Goal: Task Accomplishment & Management: Use online tool/utility

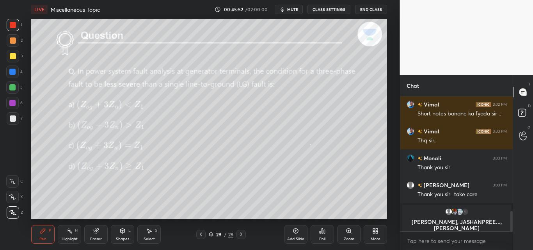
scroll to position [777, 0]
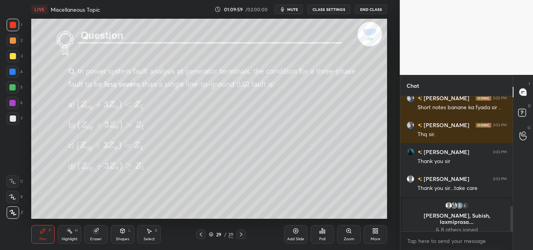
scroll to position [38854, 38686]
click at [368, 11] on button "End Class" at bounding box center [371, 9] width 32 height 9
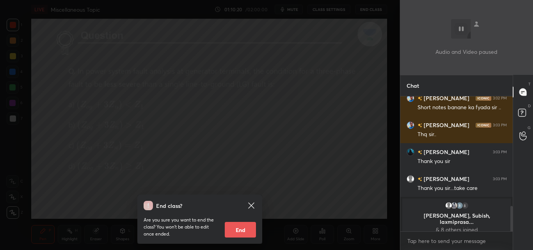
click at [250, 232] on button "End" at bounding box center [240, 230] width 31 height 16
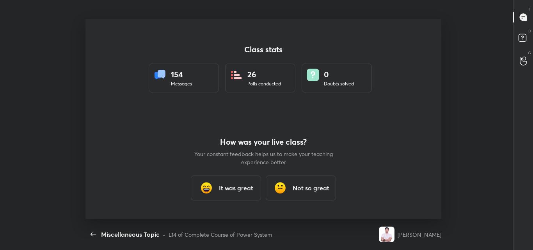
scroll to position [200, 527]
